Goal: Ask a question

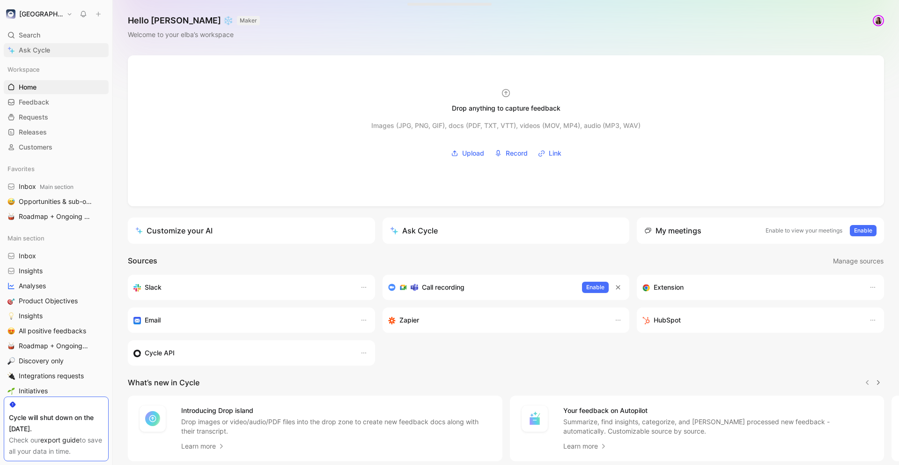
click at [65, 45] on link "Ask Cycle" at bounding box center [56, 50] width 105 height 14
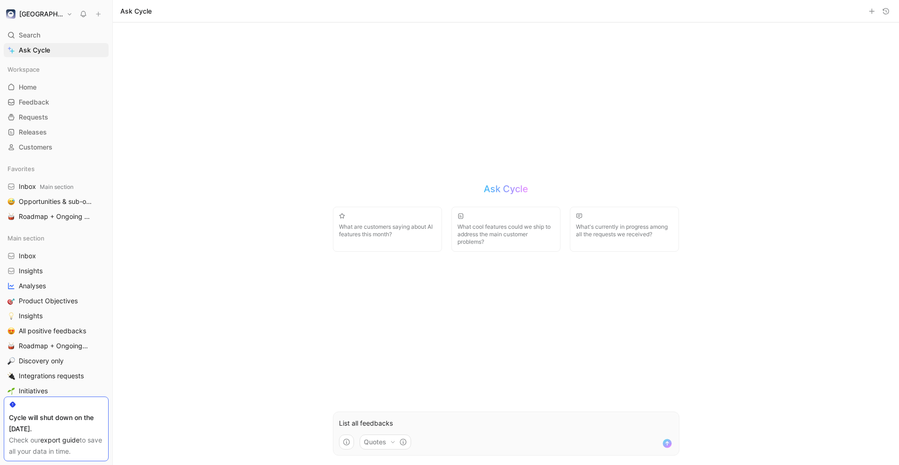
click at [388, 430] on form "List all feedbacks Quotes" at bounding box center [506, 433] width 347 height 44
click at [394, 441] on use "button" at bounding box center [392, 442] width 3 height 2
click at [394, 441] on html "[PERSON_NAME] Search ⌘ K Ask Cycle Workspace Home G then H Feedback G then F Re…" at bounding box center [449, 232] width 899 height 465
click at [394, 441] on use "button" at bounding box center [392, 442] width 3 height 2
click at [502, 392] on html "[PERSON_NAME] Search ⌘ K Ask Cycle Workspace Home G then H Feedback G then F Re…" at bounding box center [449, 232] width 899 height 465
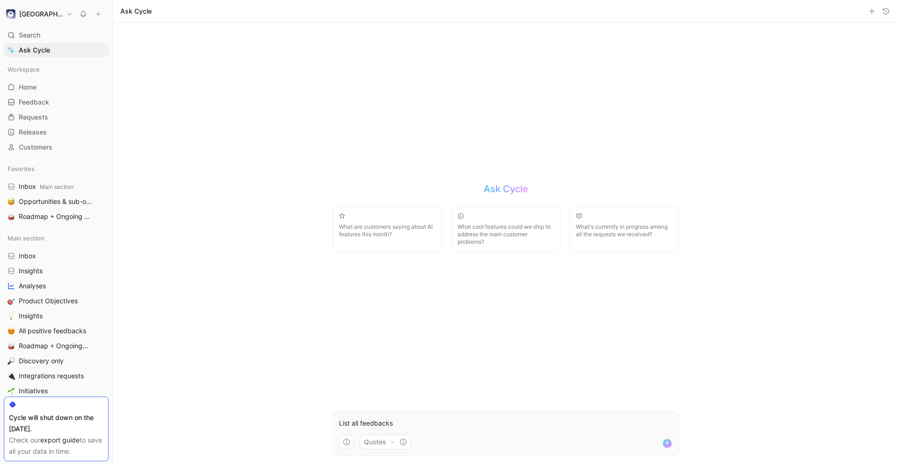
click at [433, 422] on p "List all feedbacks" at bounding box center [506, 422] width 334 height 11
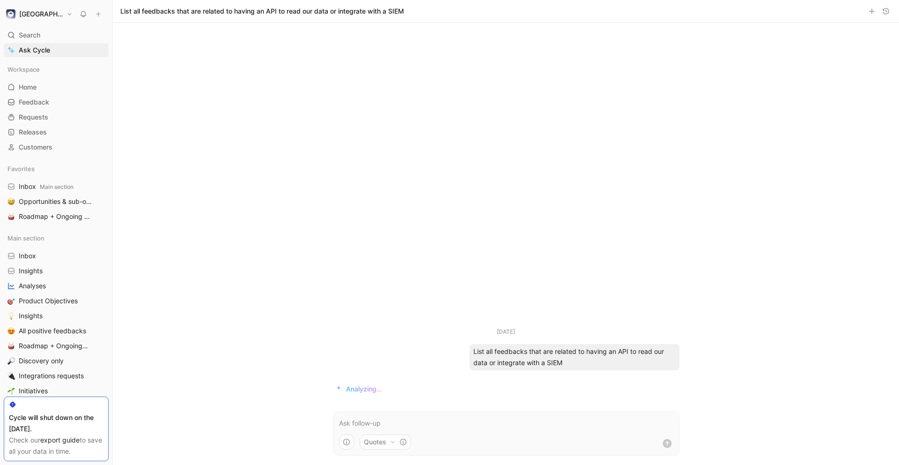
click at [714, 211] on div "[DATE] List all feedbacks that are related to having an API to read our data or…" at bounding box center [506, 243] width 786 height 442
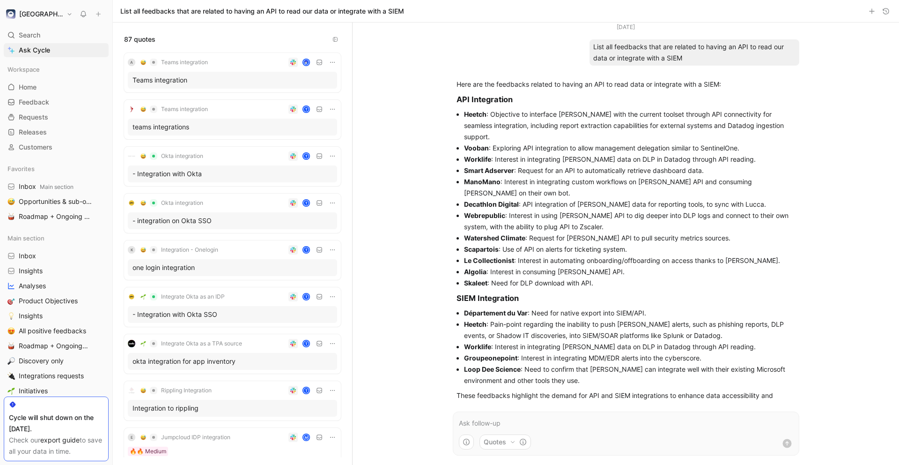
drag, startPoint x: 711, startPoint y: 341, endPoint x: 453, endPoint y: 103, distance: 351.0
click at [453, 103] on div "Here are the feedbacks related to having an API to read data or integrate with …" at bounding box center [626, 245] width 347 height 341
copy div "API Integration Heetch : Objective to interface [PERSON_NAME] with the current …"
click at [844, 294] on div "[DATE] List all feedbacks that are related to having an API to read our data or…" at bounding box center [626, 243] width 547 height 442
click at [820, 198] on div "[DATE] List all feedbacks that are related to having an API to read our data or…" at bounding box center [626, 243] width 547 height 442
